Goal: Answer question/provide support

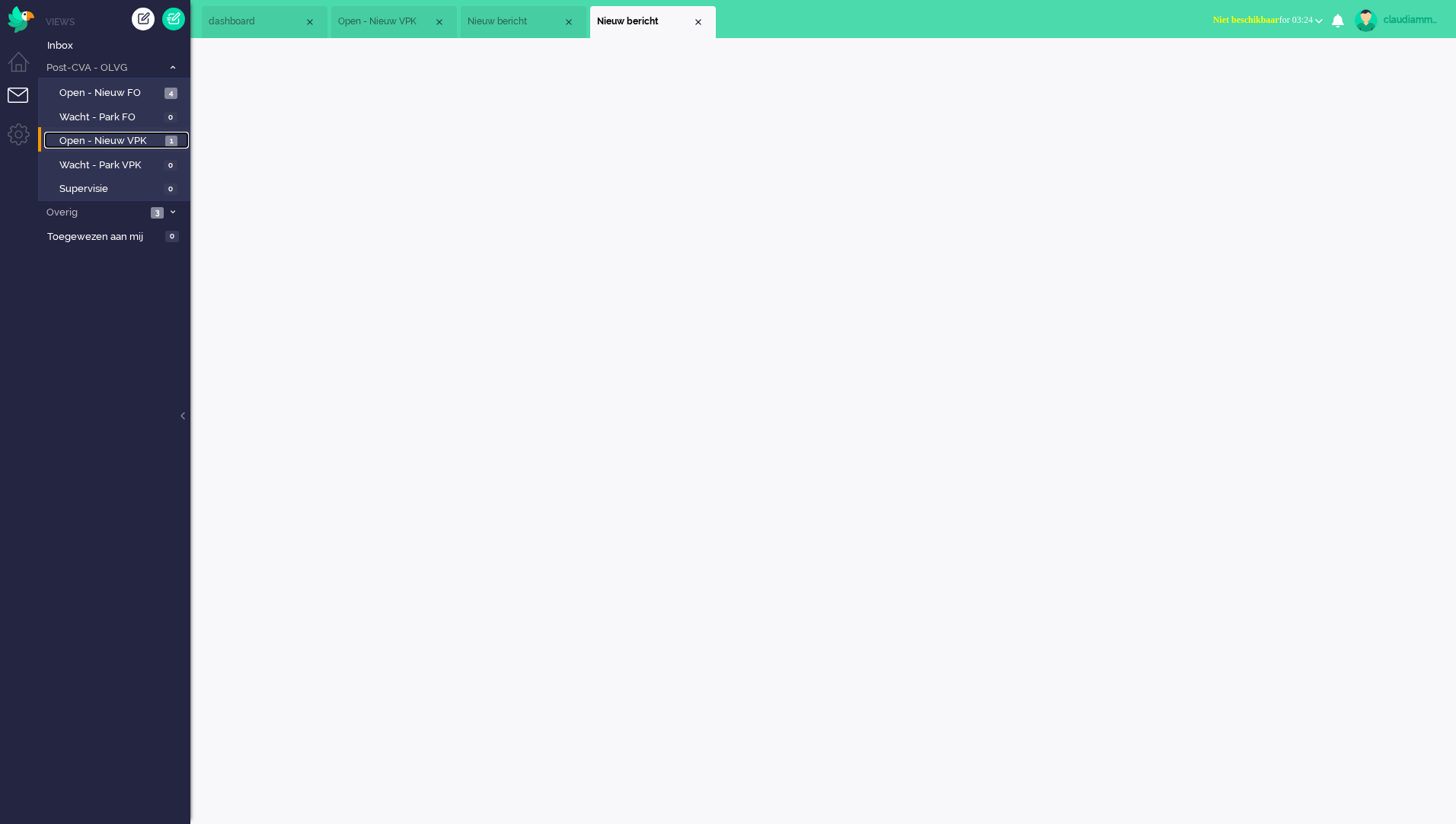
click at [117, 140] on span "Open - Nieuw VPK" at bounding box center [111, 141] width 102 height 15
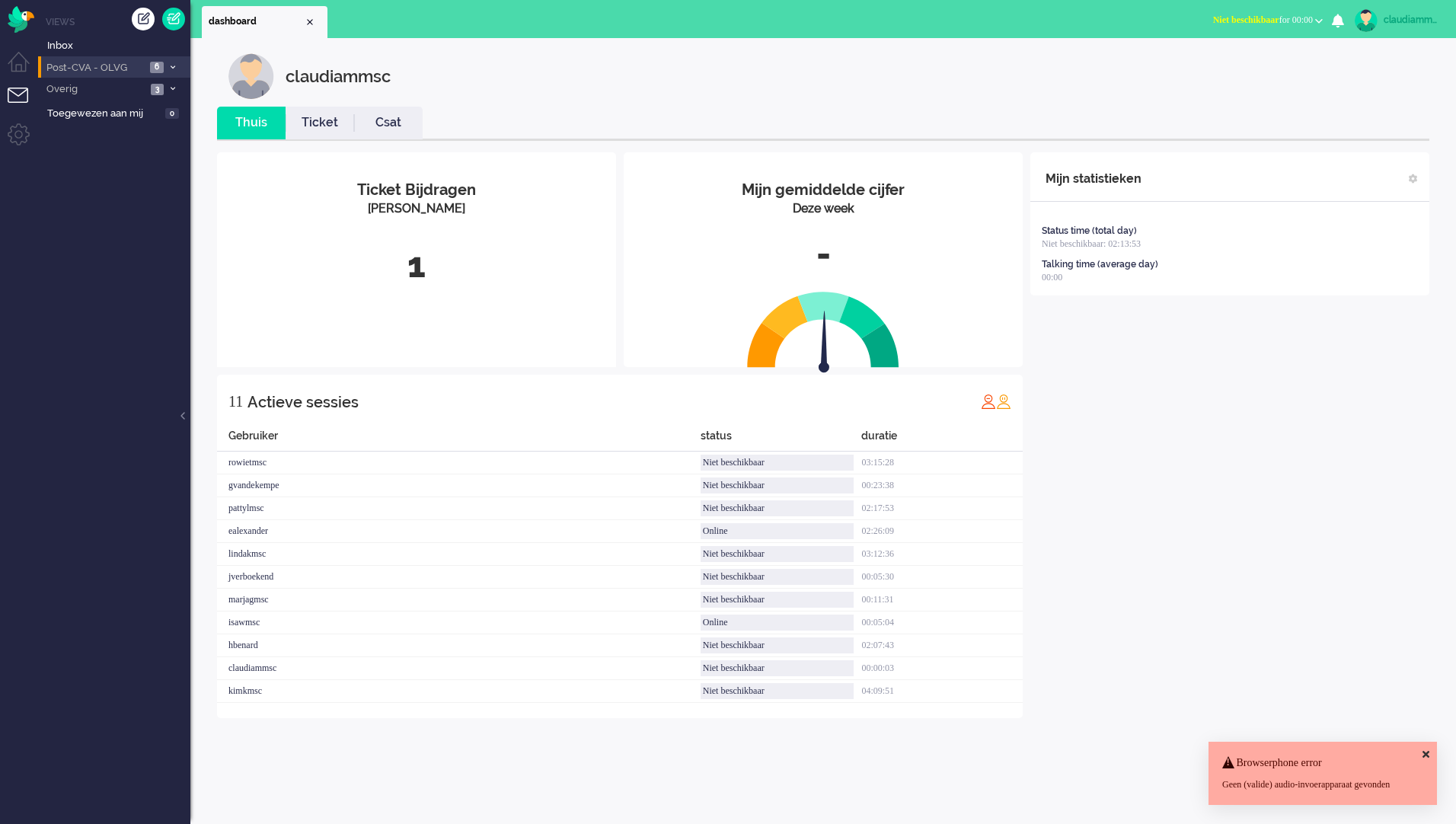
click at [98, 69] on span "Post-CVA - OLVG" at bounding box center [95, 68] width 101 height 15
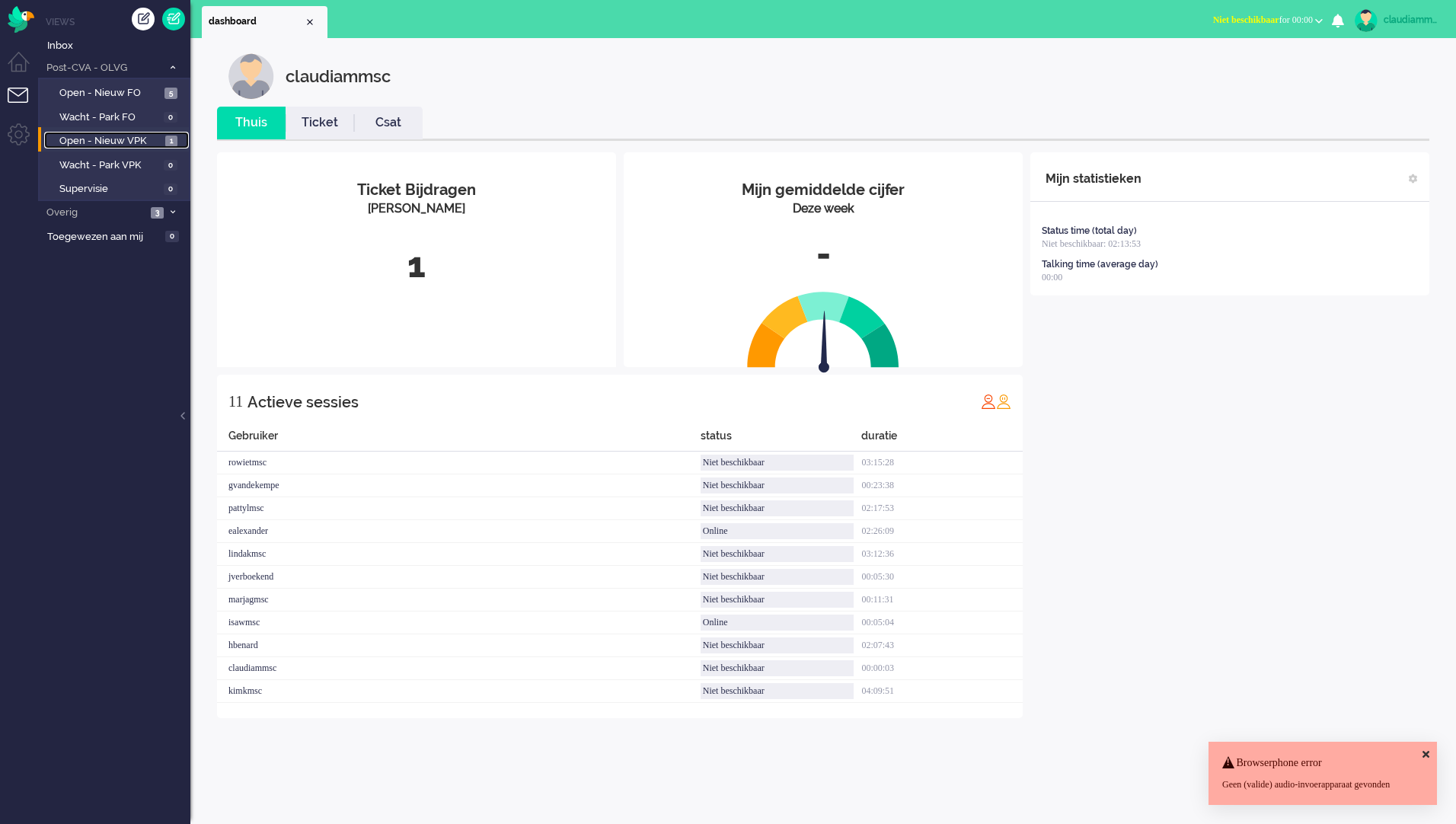
click at [117, 131] on link "Open - Nieuw VPK 1" at bounding box center [117, 140] width 145 height 16
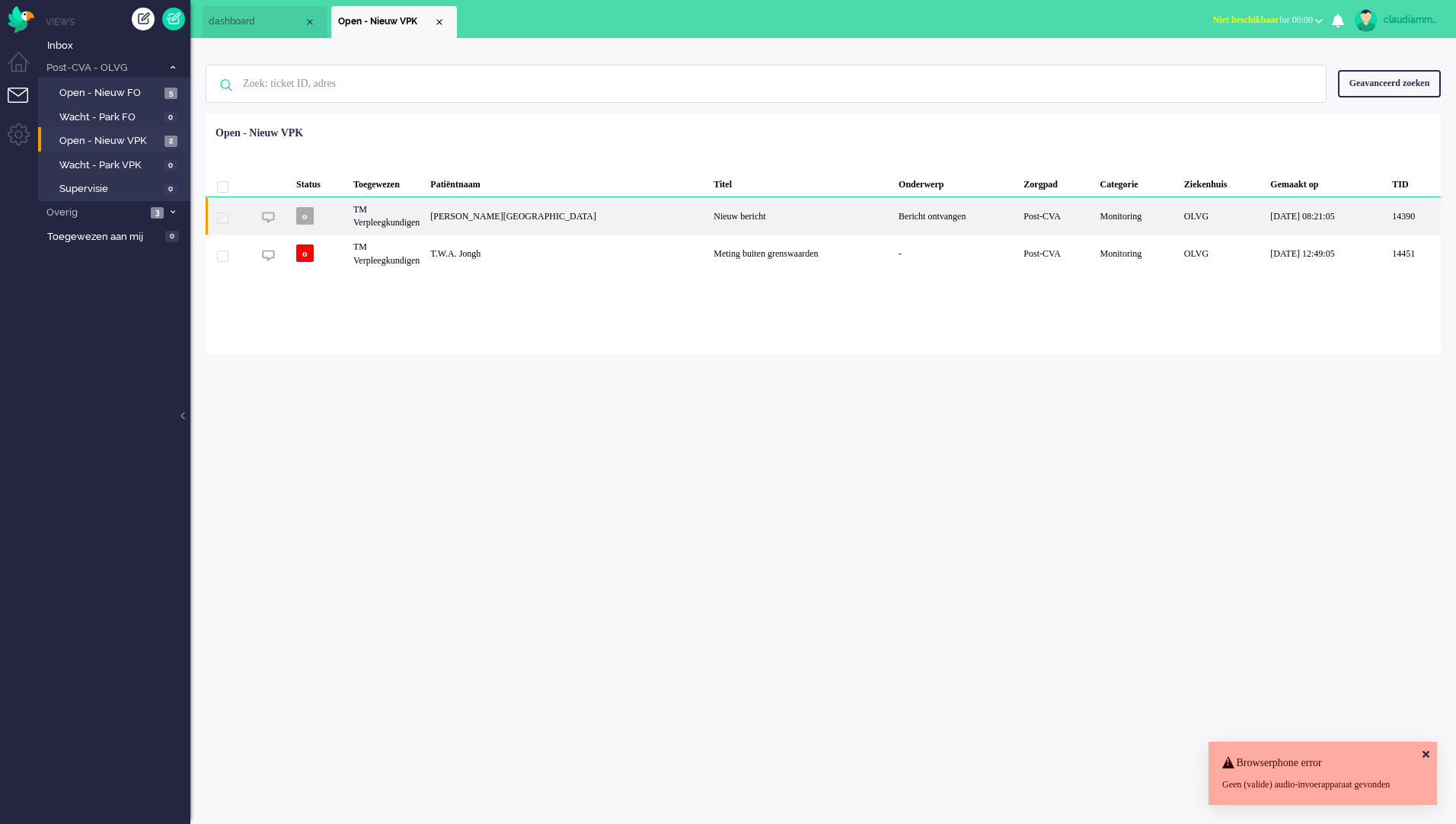
click at [708, 218] on div "Nieuw bericht" at bounding box center [800, 216] width 185 height 37
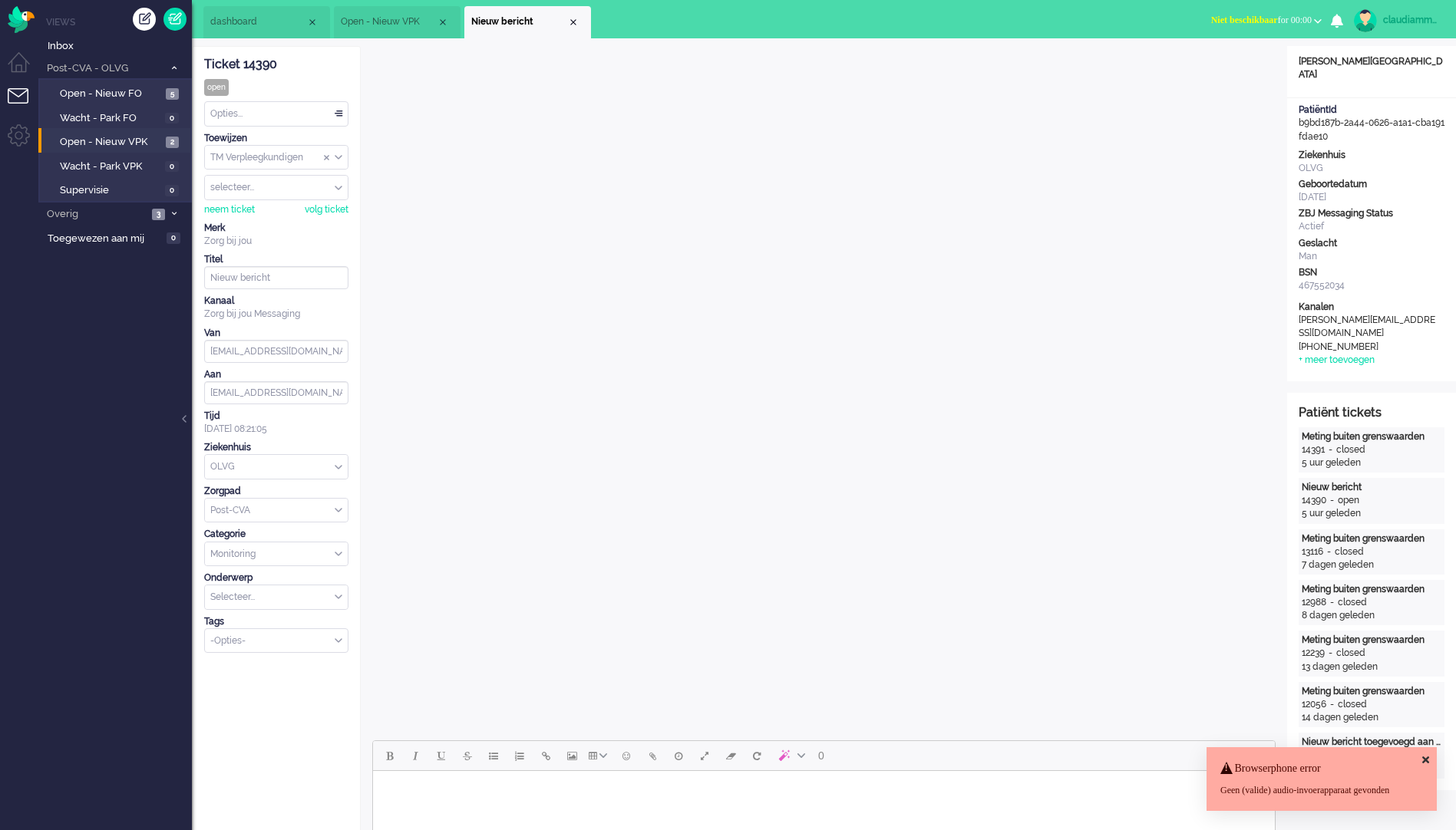
click at [1426, 755] on icon at bounding box center [1426, 760] width 7 height 10
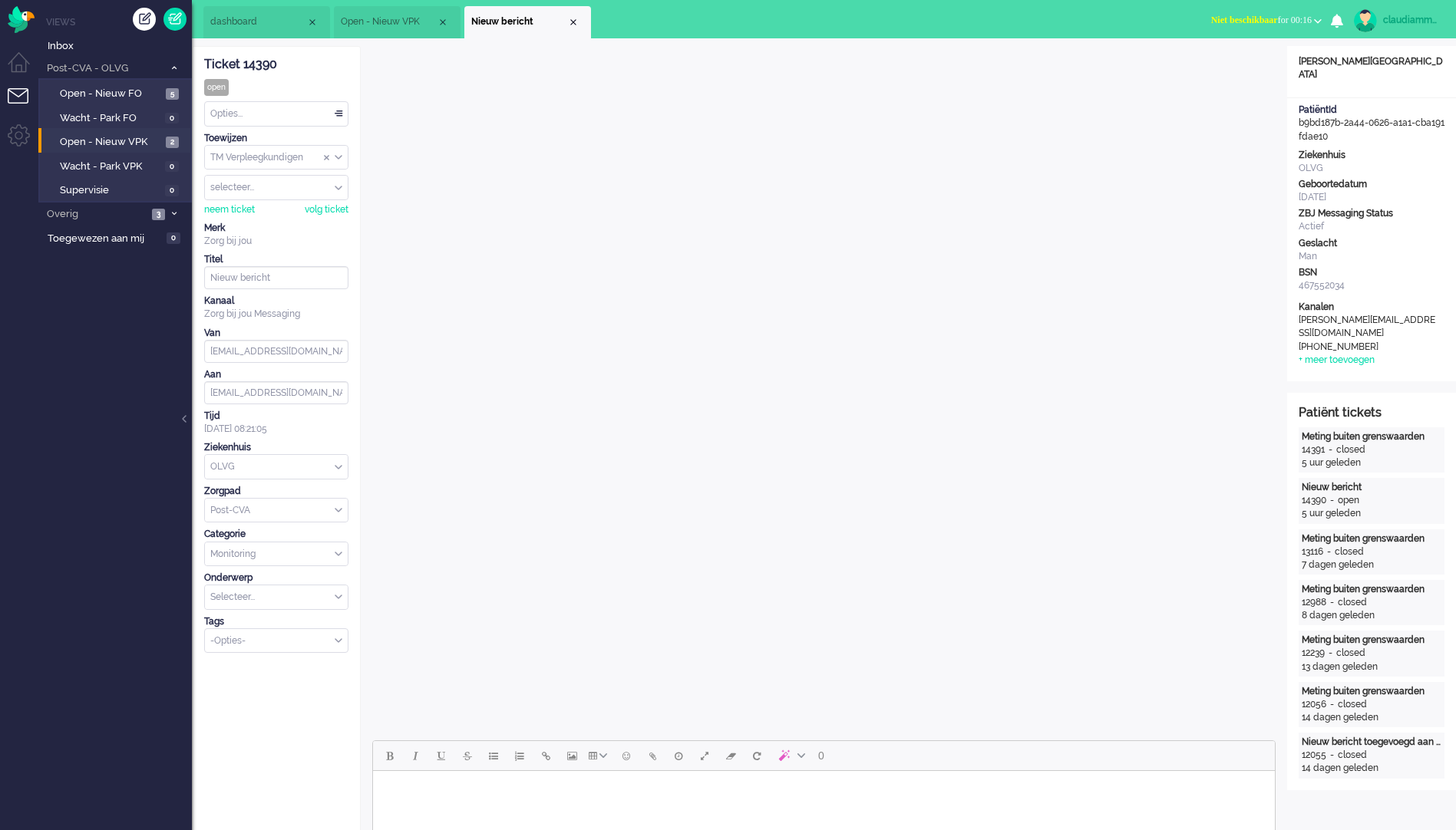
click at [342, 113] on div "Opties..." at bounding box center [276, 114] width 142 height 24
click at [335, 117] on div "Opties..." at bounding box center [276, 114] width 142 height 24
click at [295, 219] on li "Opgelost" at bounding box center [276, 223] width 142 height 22
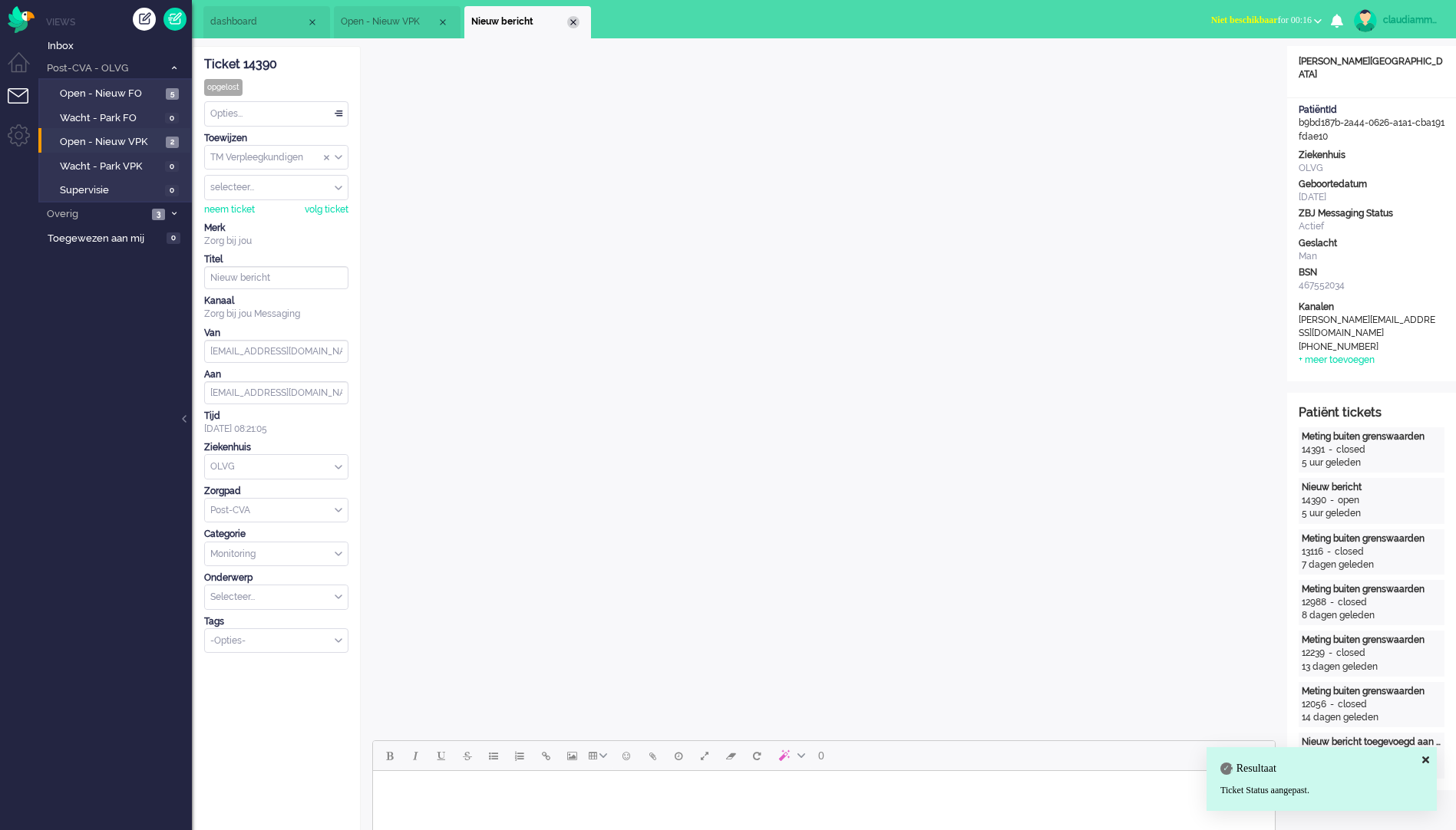
click at [576, 23] on div "Close tab" at bounding box center [573, 22] width 12 height 12
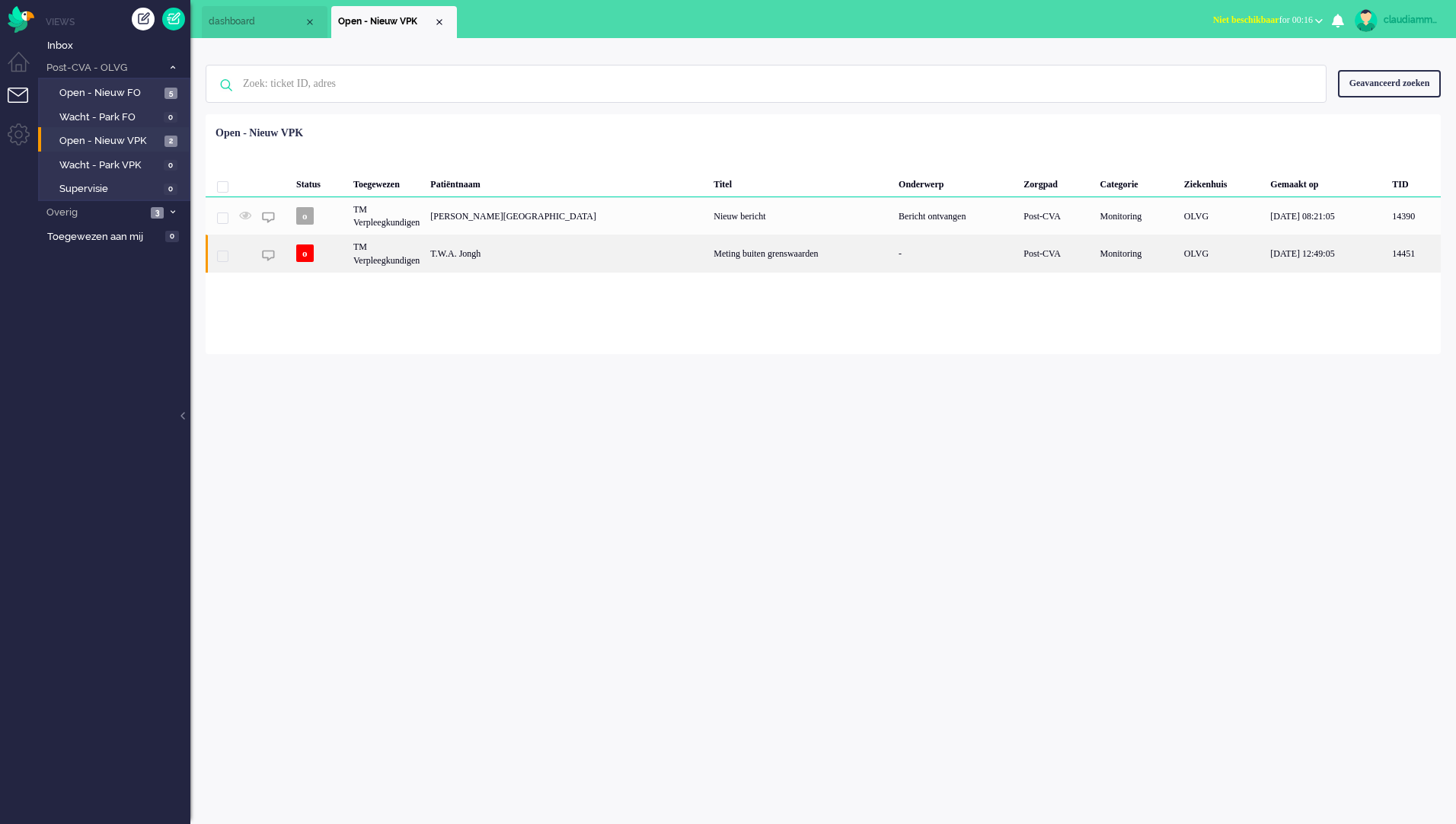
click at [660, 258] on div "Loading... Status Toegewezen Patiëntnaam Titel Onderwerp Zorgpad Categorie Ziek…" at bounding box center [823, 234] width 1235 height 240
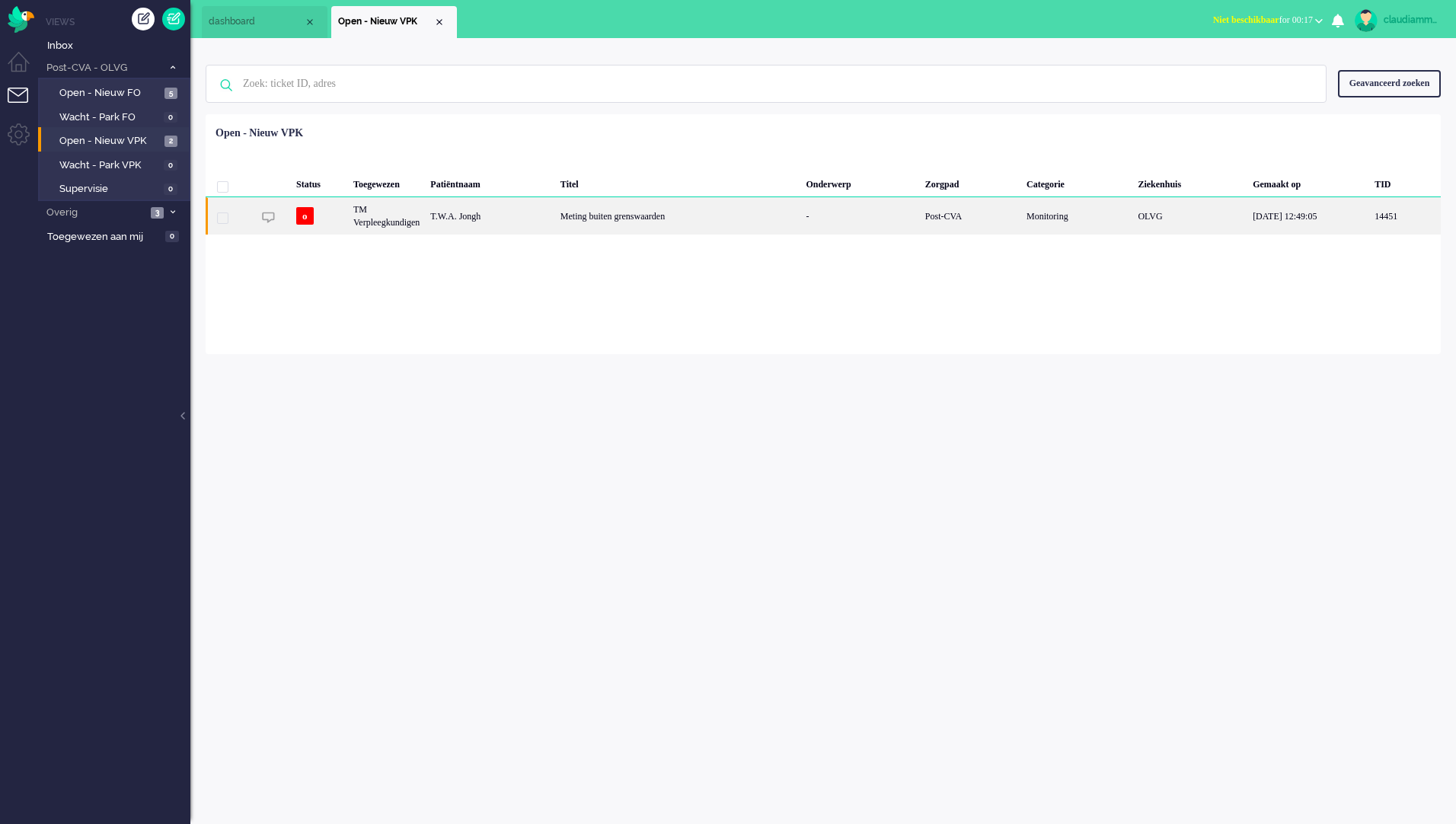
click at [661, 214] on div "Meting buiten grenswaarden" at bounding box center [678, 216] width 246 height 37
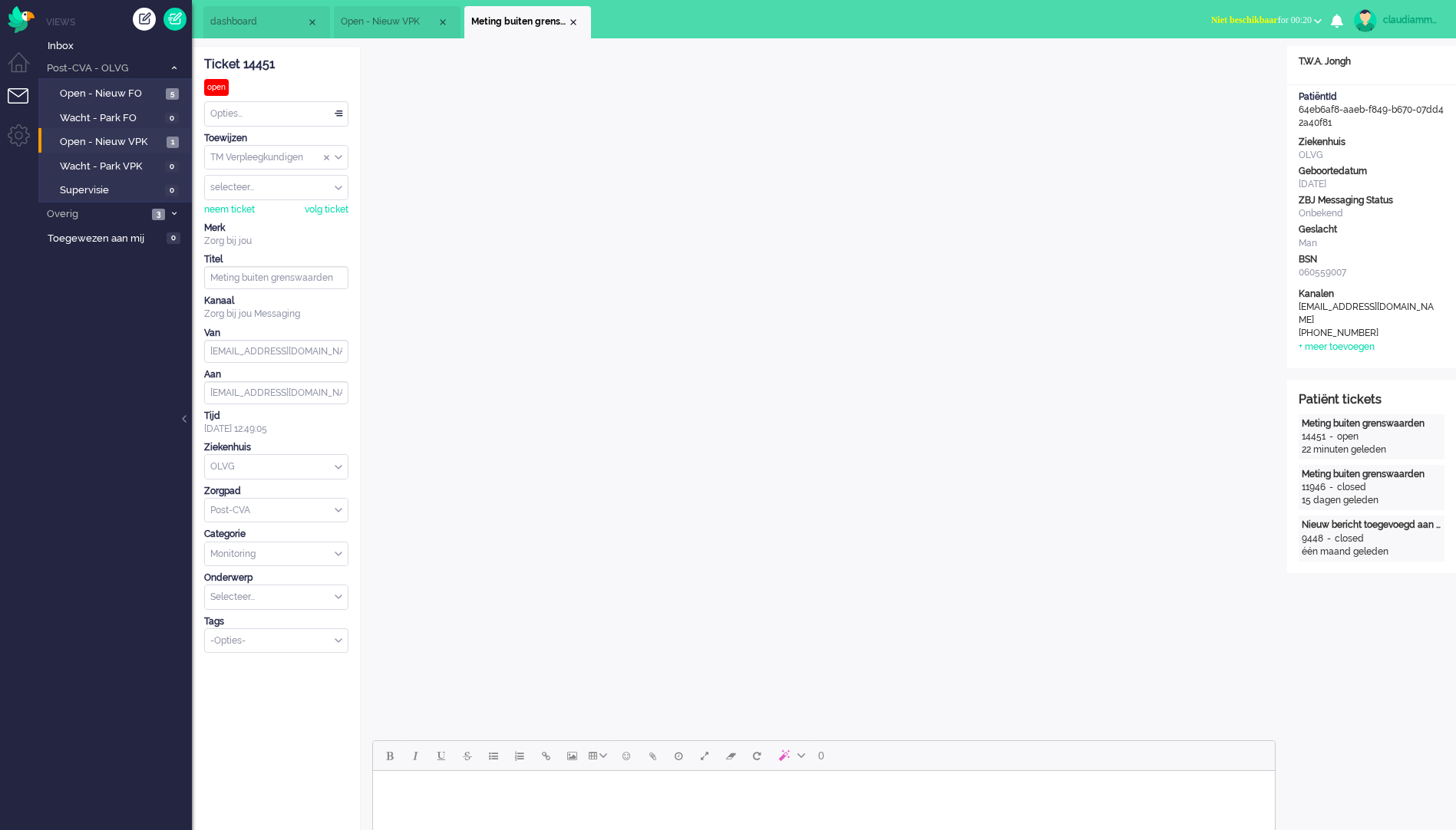
click at [330, 112] on div "Opties..." at bounding box center [276, 114] width 142 height 24
click at [258, 222] on li "Opgelost" at bounding box center [276, 223] width 142 height 22
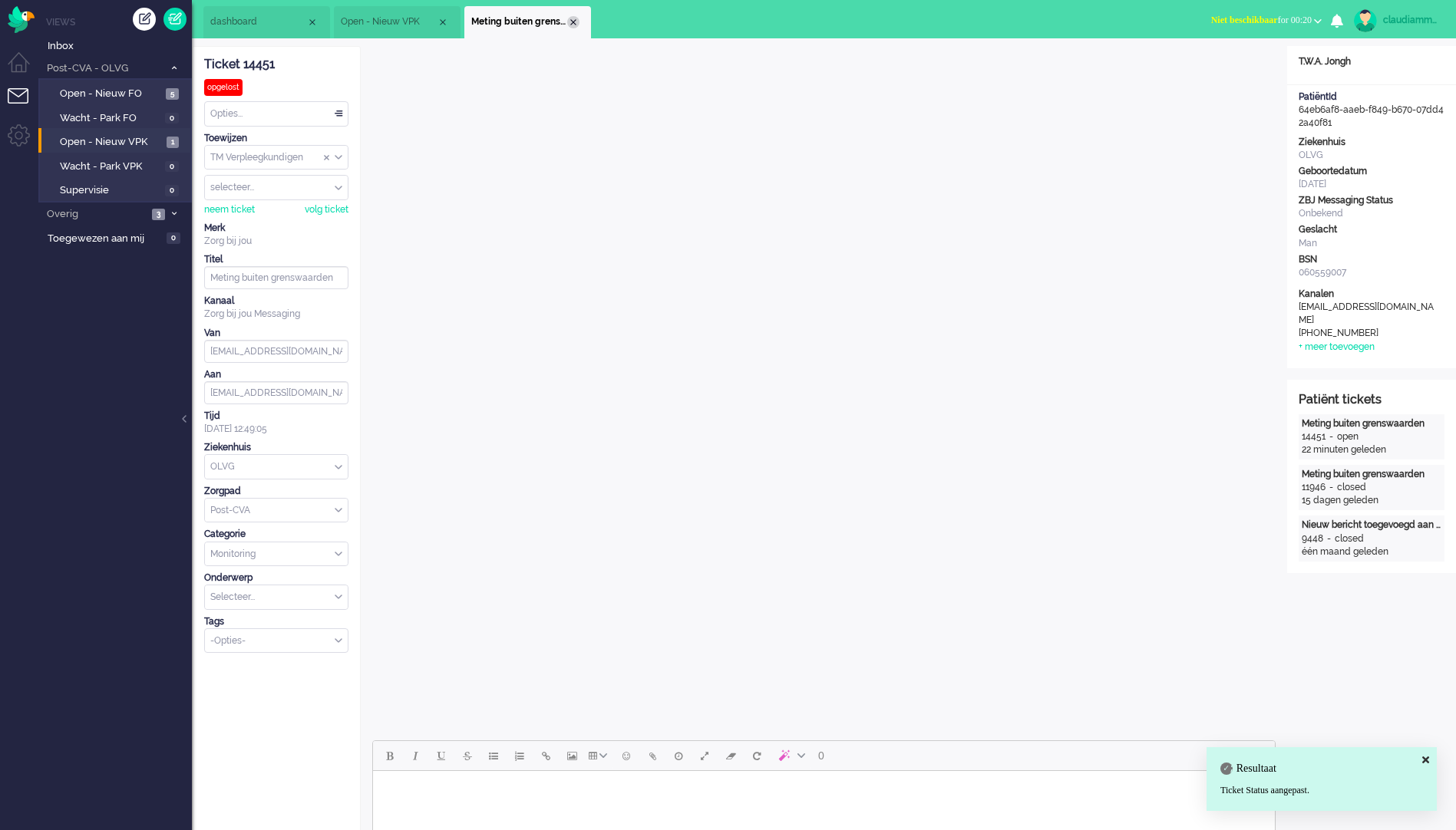
click at [575, 21] on div "Close tab" at bounding box center [573, 22] width 12 height 12
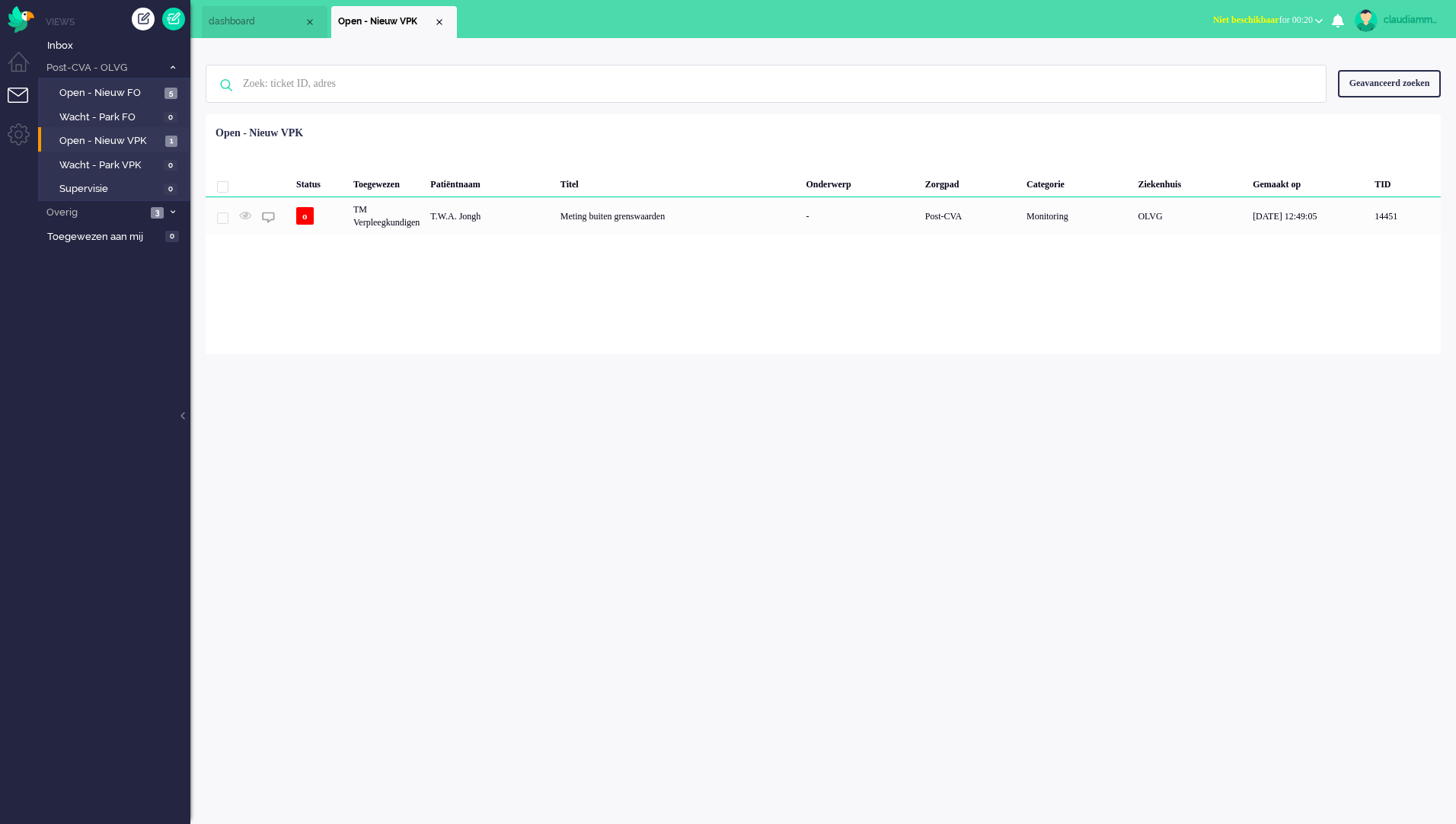
click at [524, 474] on div "claudiammsc Thuis Ticket Csat Mijn gemiddelde cijfer Deze week - Ticket Bijdrag…" at bounding box center [823, 431] width 1265 height 786
click at [127, 148] on span "Open - Nieuw VPK" at bounding box center [111, 141] width 102 height 15
click at [112, 156] on link "Wacht - Park VPK 0" at bounding box center [117, 164] width 145 height 16
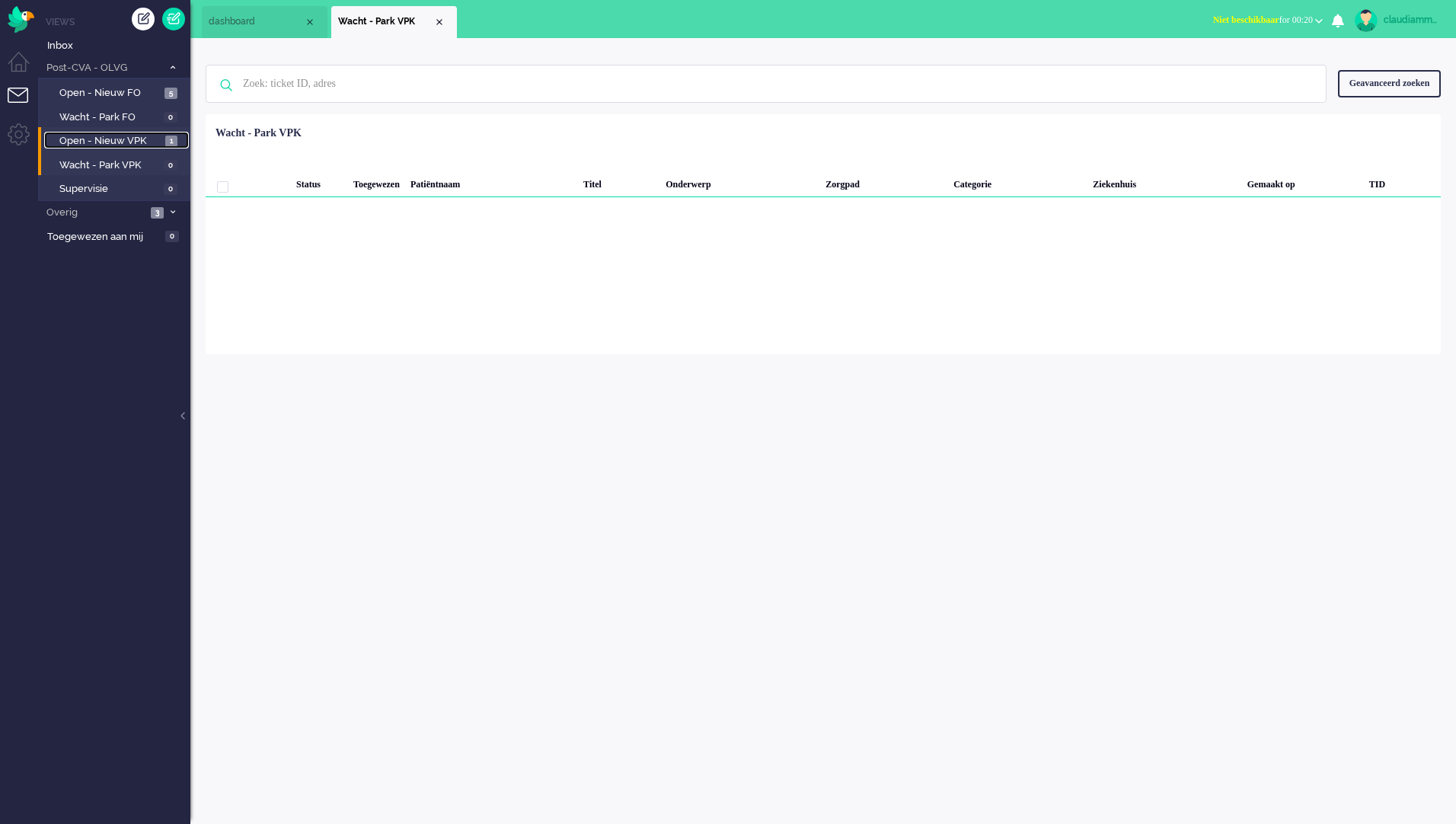
click at [119, 136] on span "Open - Nieuw VPK" at bounding box center [111, 141] width 102 height 15
